Goal: Task Accomplishment & Management: Use online tool/utility

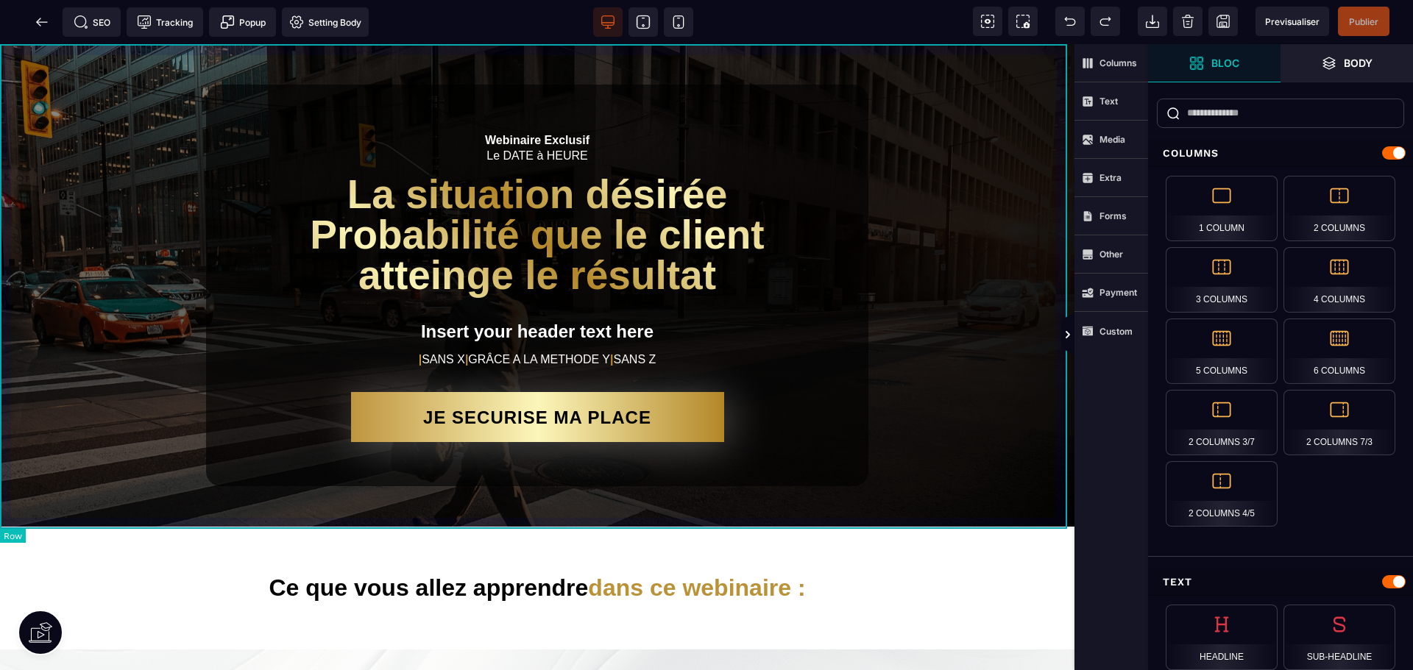
click at [8, 49] on div "Webinaire Exclusif Le DATE à HEURE La situation désirée Probabilité que le clie…" at bounding box center [537, 285] width 1074 height 483
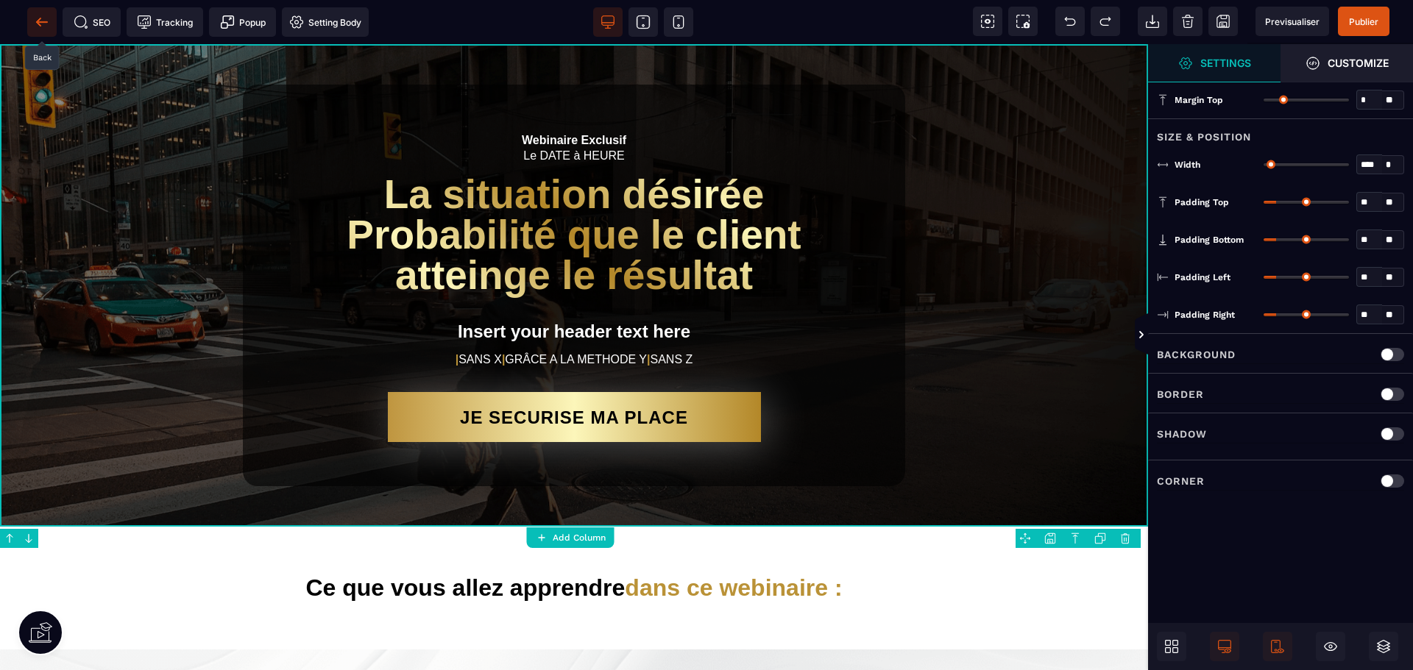
click at [42, 25] on icon at bounding box center [42, 22] width 15 height 15
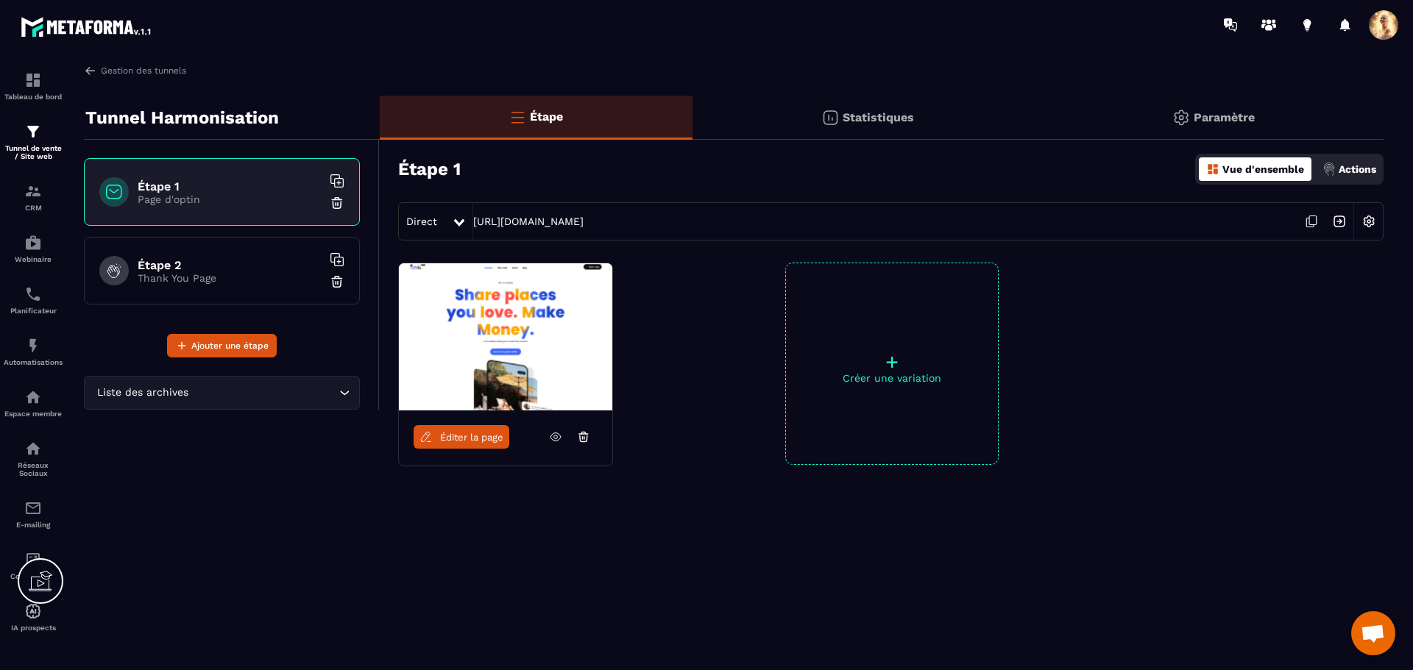
click at [242, 187] on h6 "Étape 1" at bounding box center [230, 187] width 184 height 14
click at [512, 330] on img at bounding box center [505, 336] width 213 height 147
click at [462, 442] on span "Éditer la page" at bounding box center [471, 437] width 63 height 11
